Goal: Information Seeking & Learning: Understand process/instructions

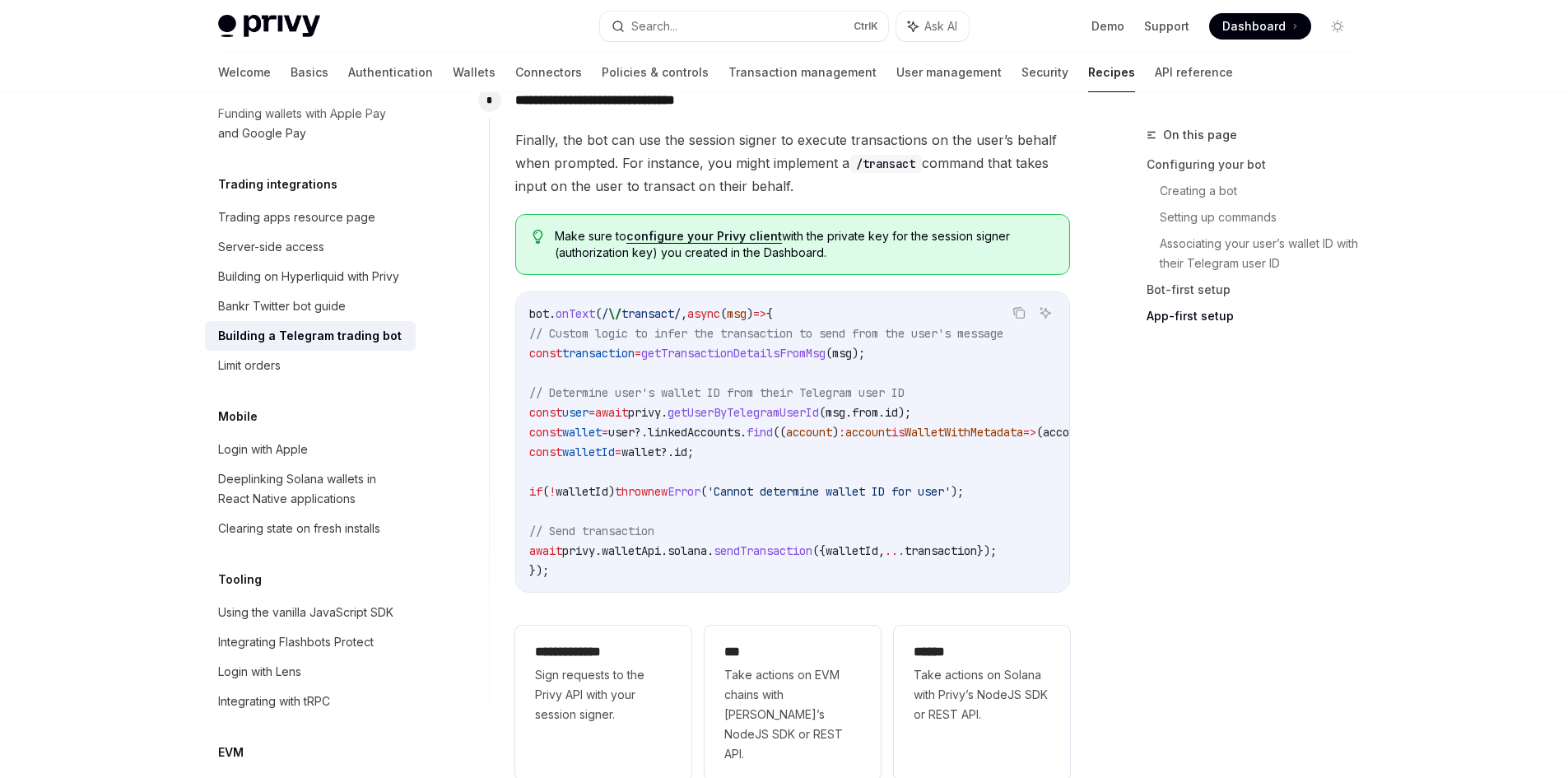
scroll to position [3628, 0]
click at [249, 375] on div "Limit orders" at bounding box center [250, 365] width 62 height 19
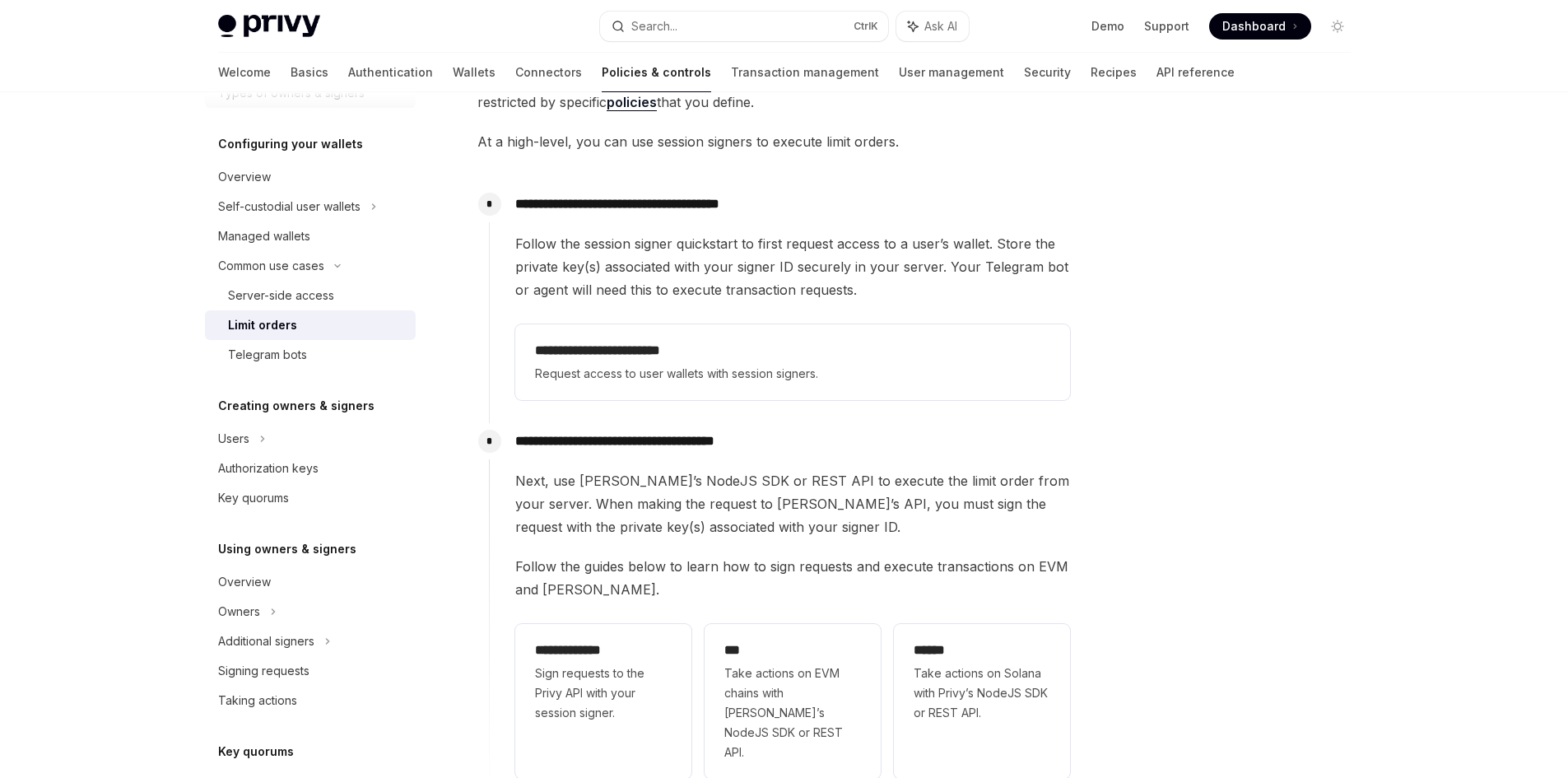
scroll to position [165, 0]
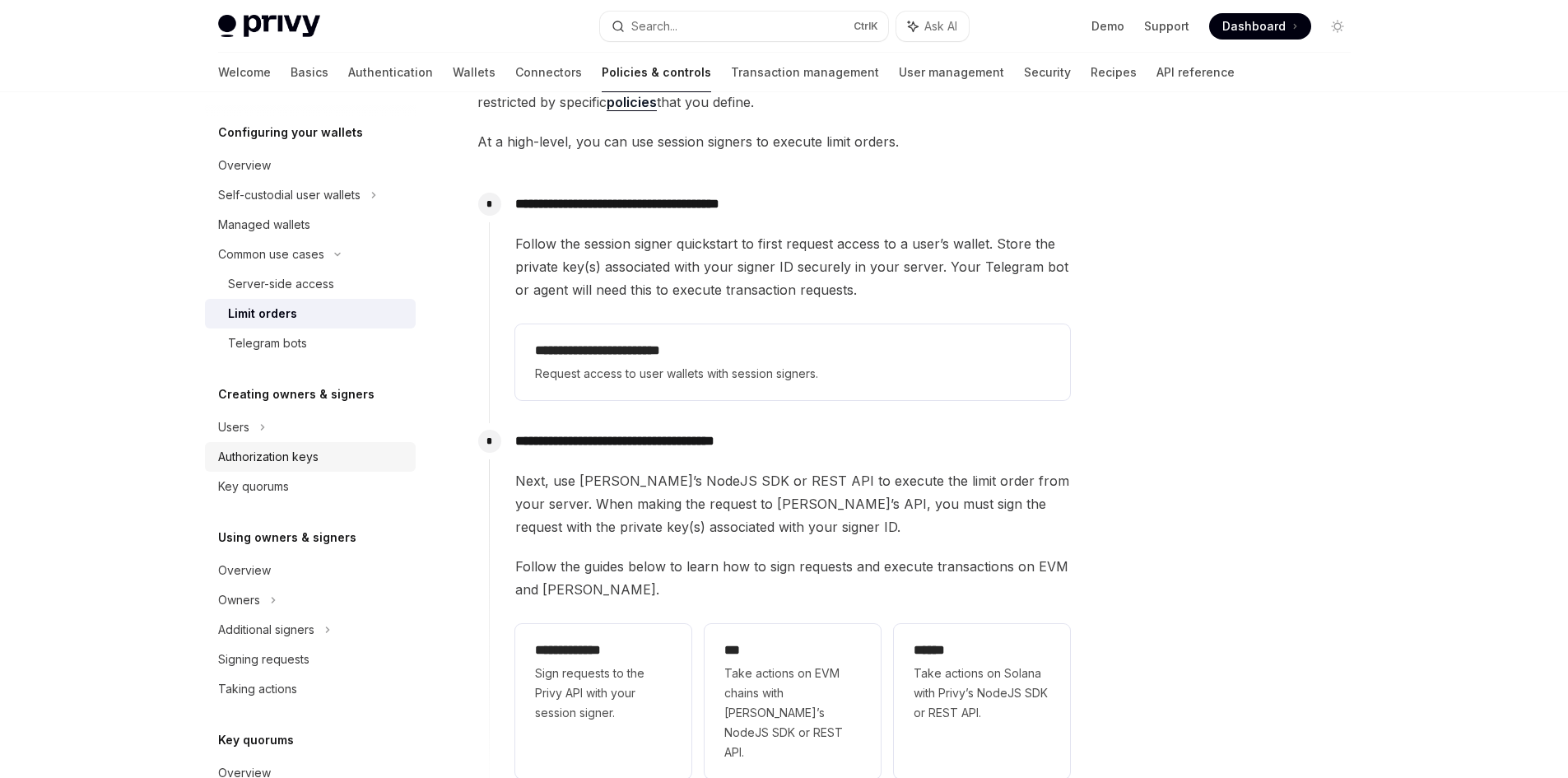
click at [272, 455] on div "Authorization keys" at bounding box center [268, 457] width 100 height 19
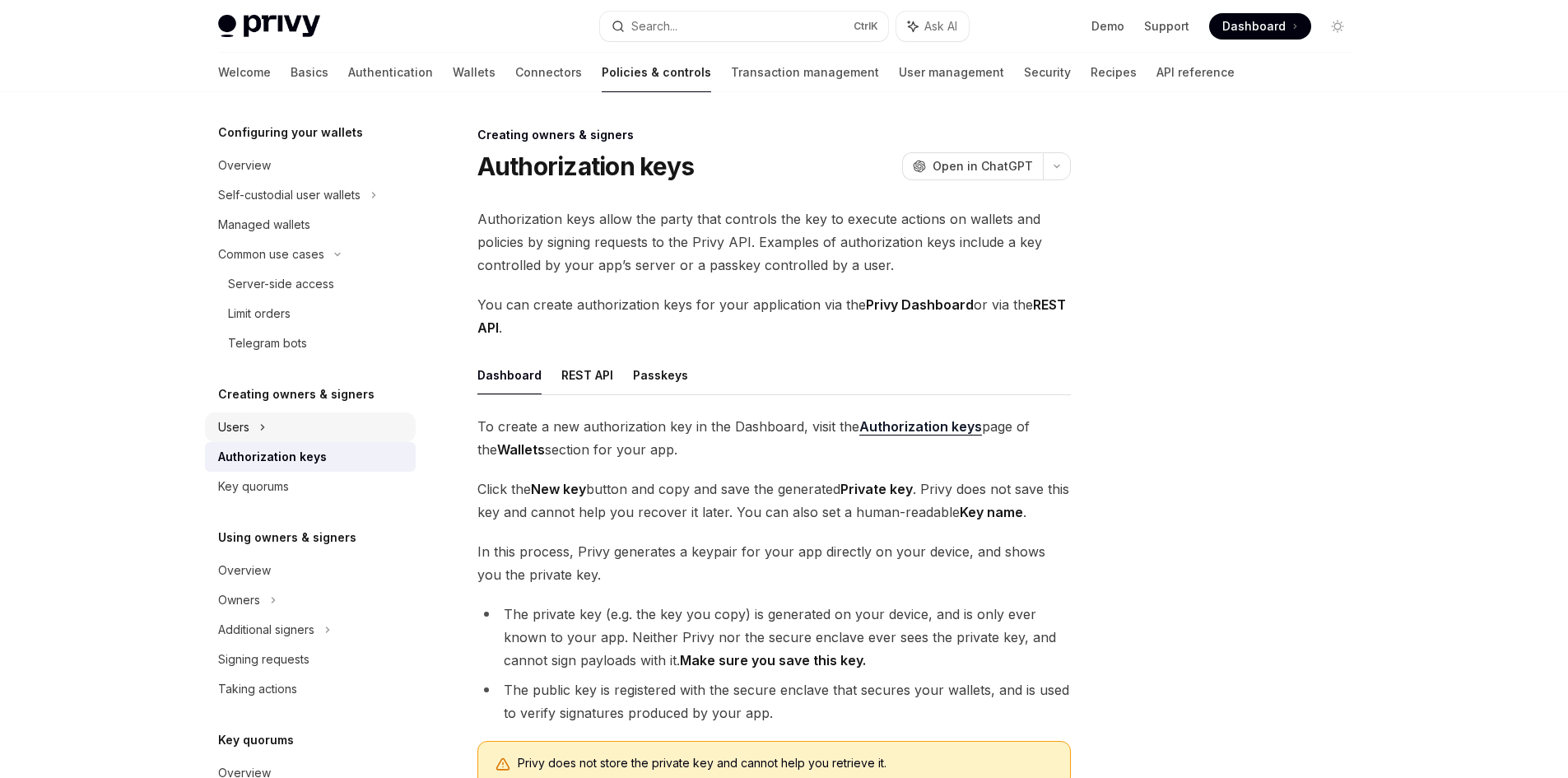
click at [264, 432] on icon at bounding box center [262, 427] width 7 height 19
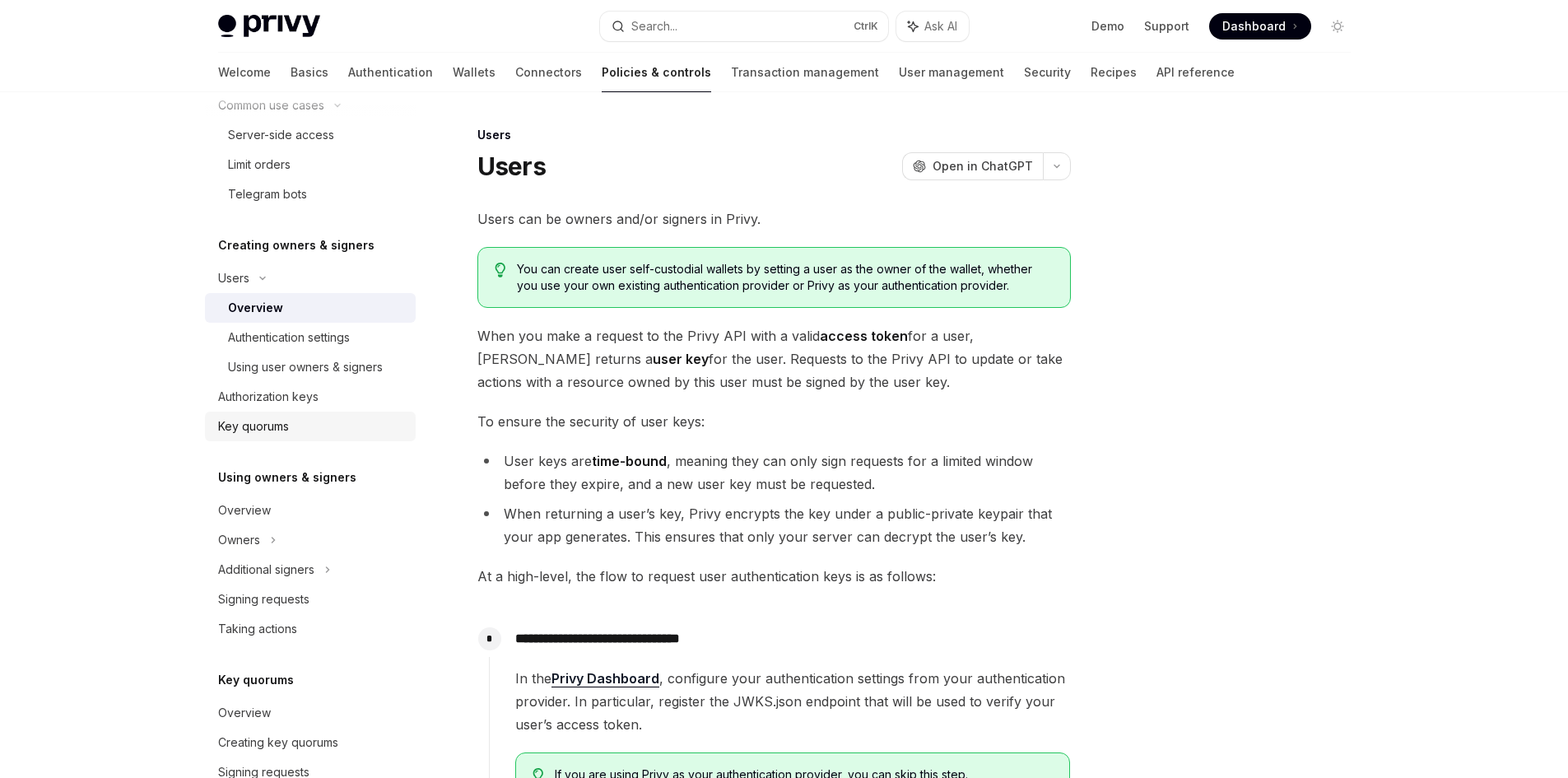
scroll to position [375, 0]
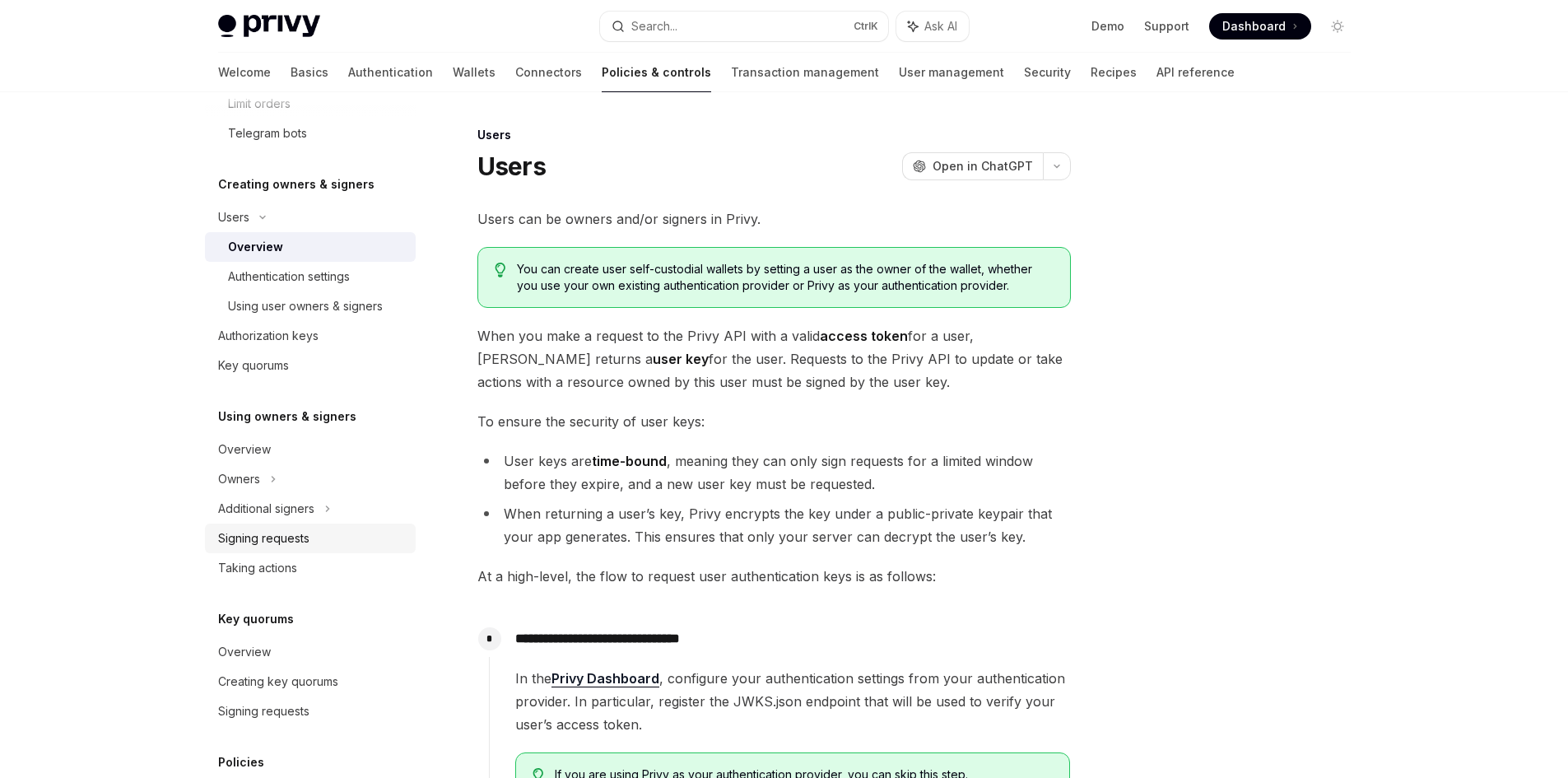
click at [280, 546] on div "Signing requests" at bounding box center [264, 538] width 91 height 19
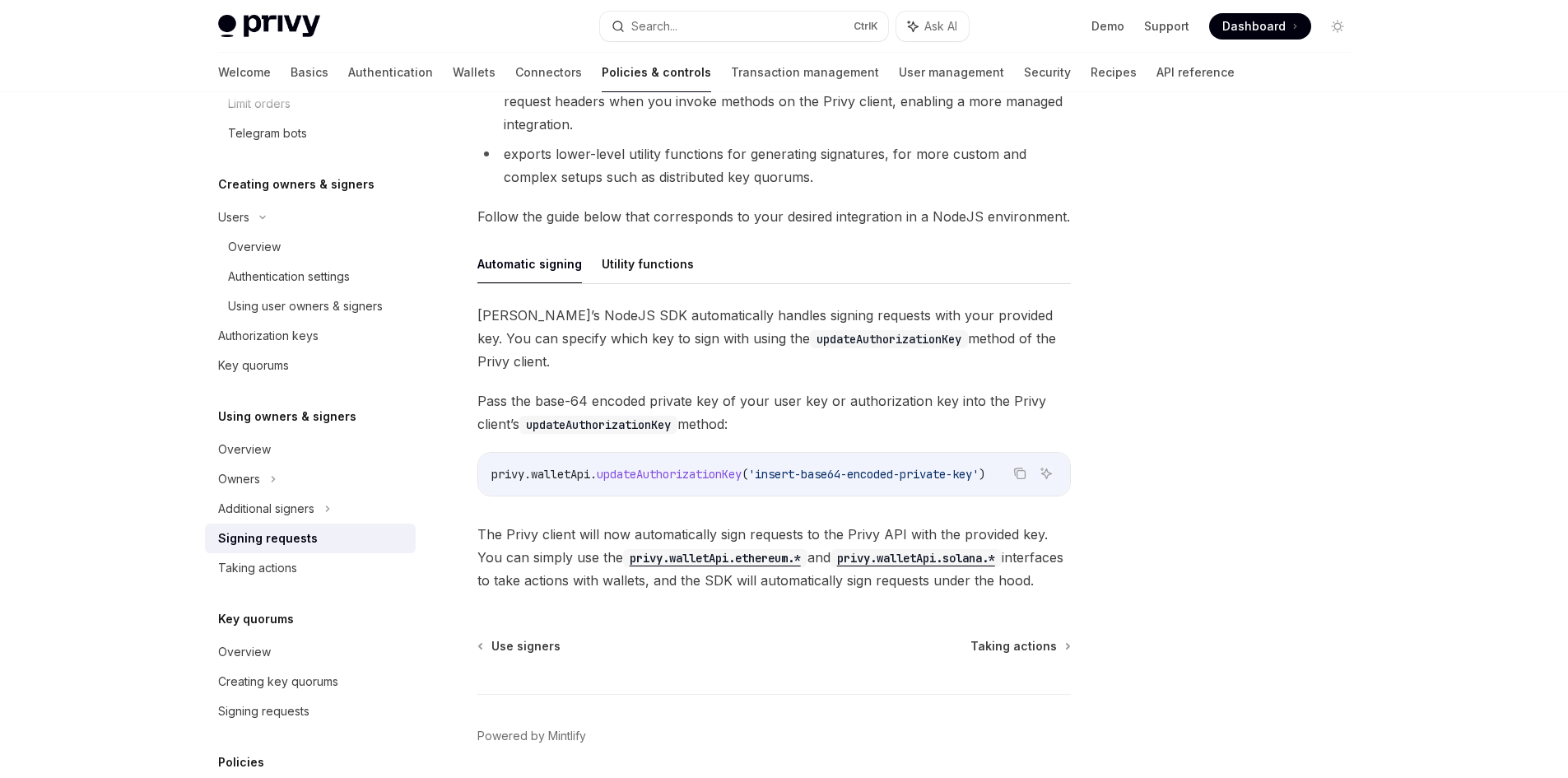
scroll to position [412, 0]
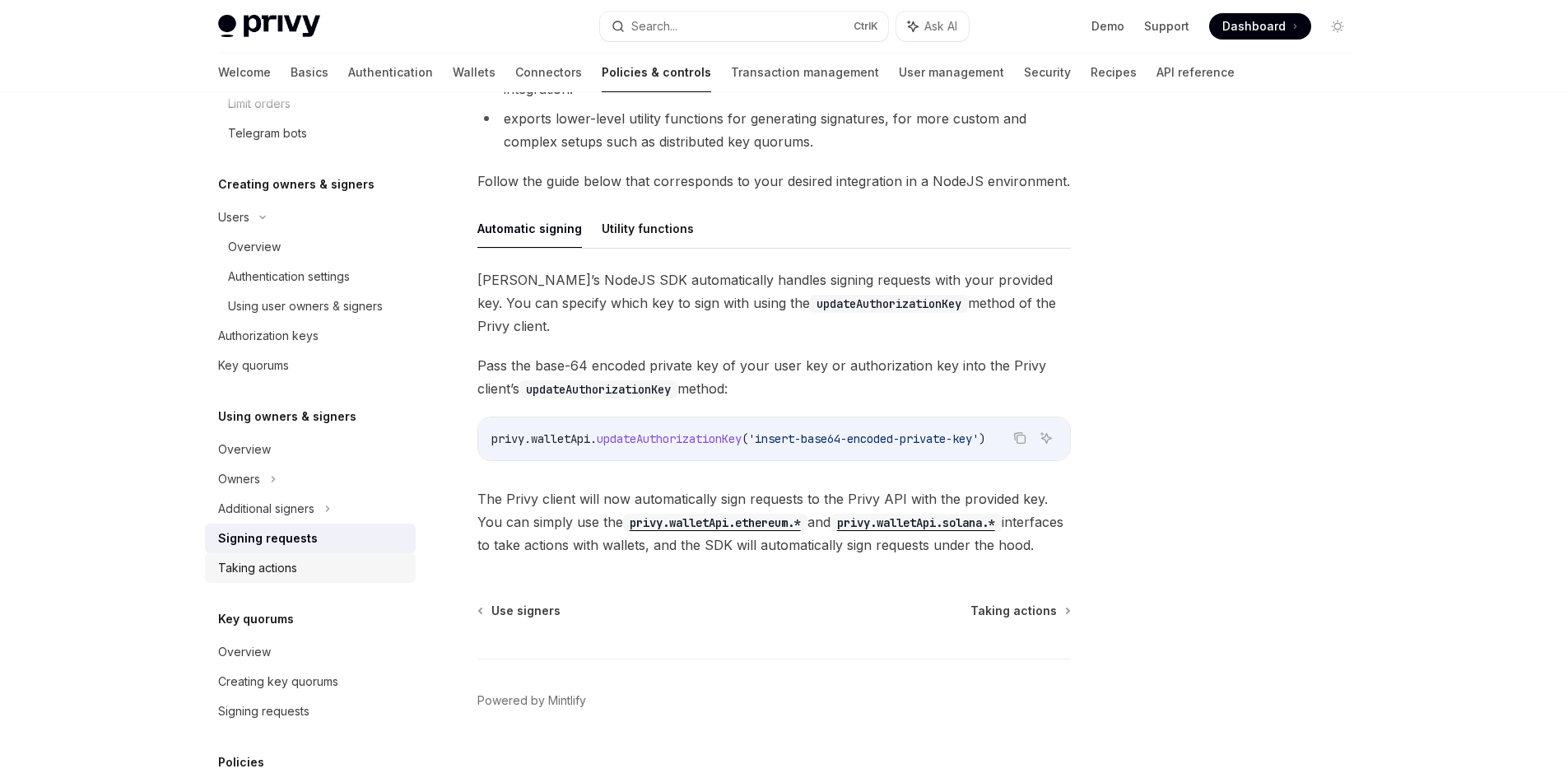
click at [306, 569] on div "Taking actions" at bounding box center [312, 568] width 187 height 19
type textarea "*"
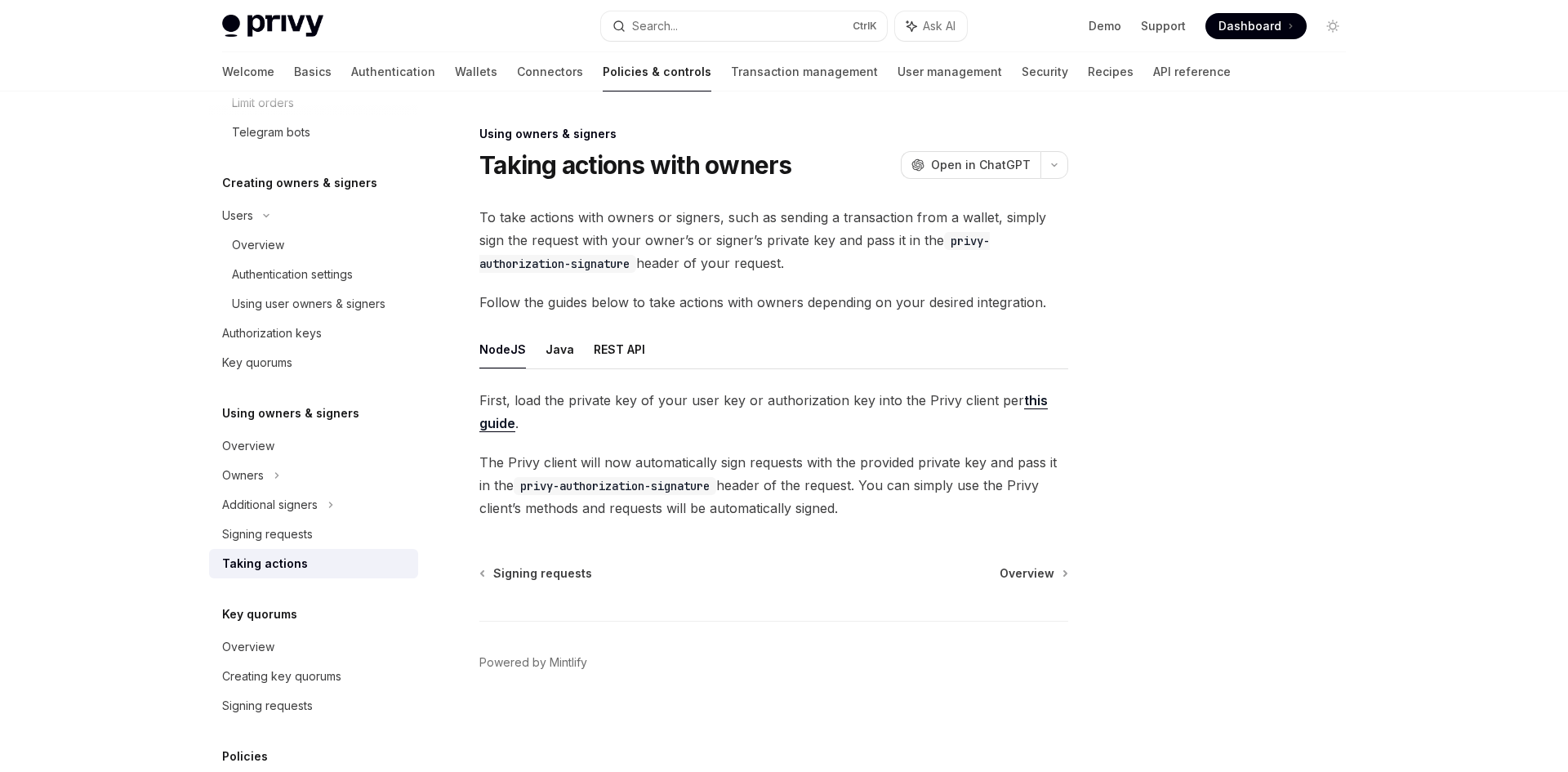
click at [719, 311] on span "Follow the guides below to take actions with owners depending on your desired i…" at bounding box center [774, 301] width 589 height 23
drag, startPoint x: 629, startPoint y: 260, endPoint x: 563, endPoint y: 295, distance: 74.7
click at [563, 295] on span "Follow the guides below to take actions with owners depending on your desired i…" at bounding box center [774, 301] width 589 height 23
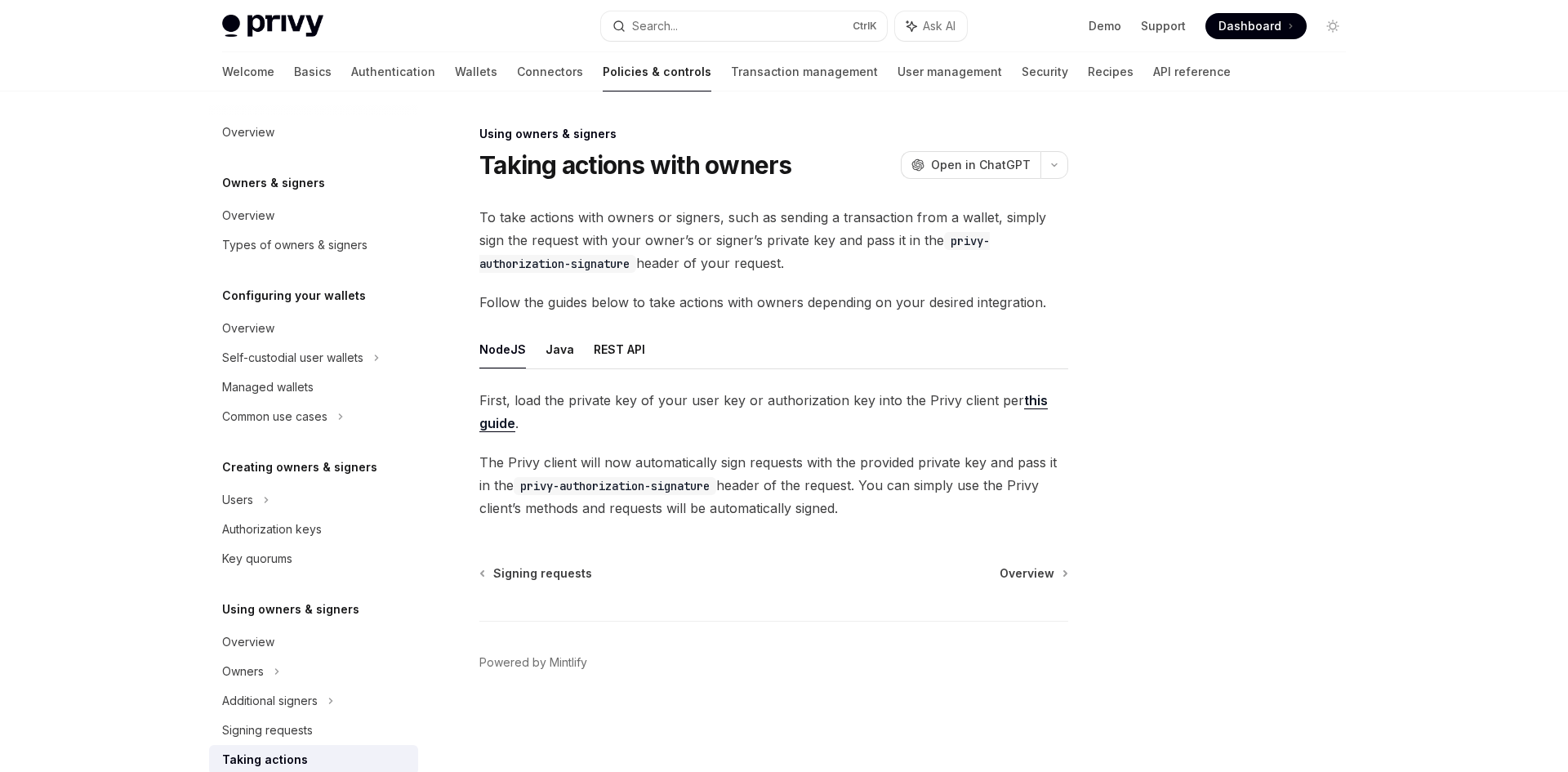
scroll to position [328, 0]
